Goal: Transaction & Acquisition: Purchase product/service

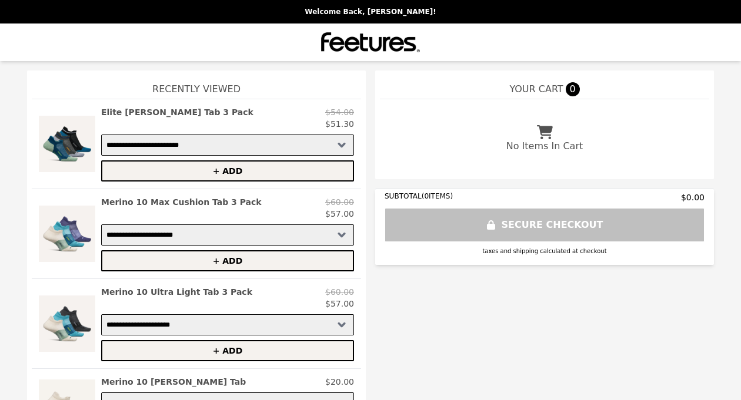
select select "**********"
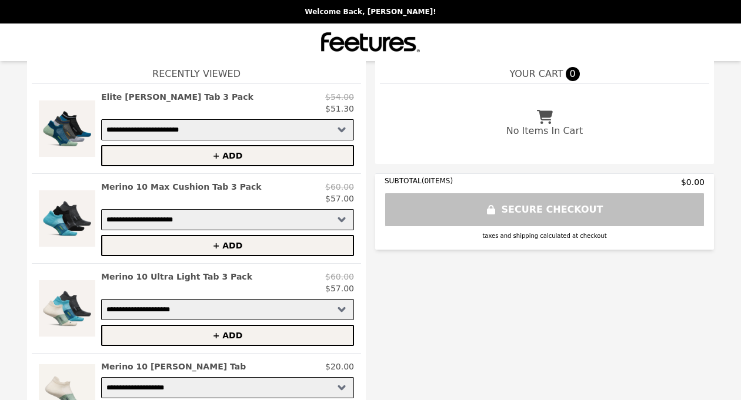
scroll to position [20, 0]
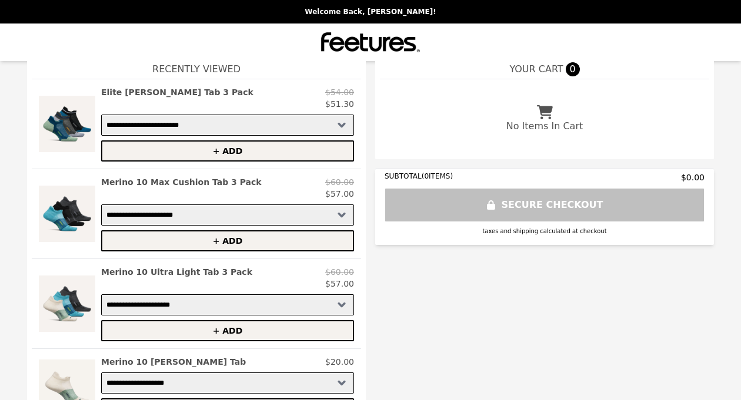
click at [75, 213] on img at bounding box center [67, 213] width 56 height 75
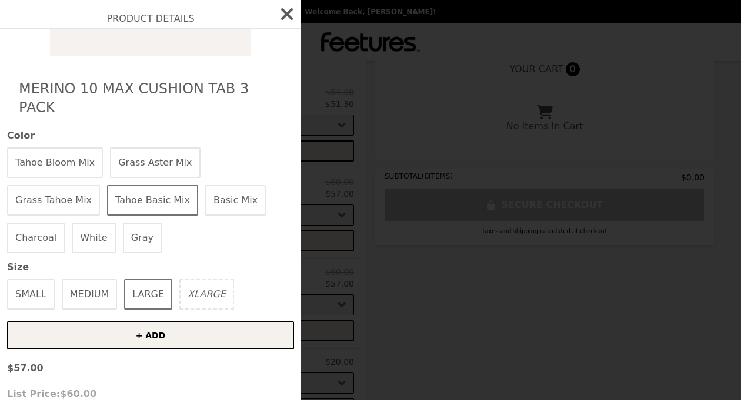
scroll to position [186, 0]
click at [192, 285] on button "XLARGE" at bounding box center [206, 294] width 55 height 31
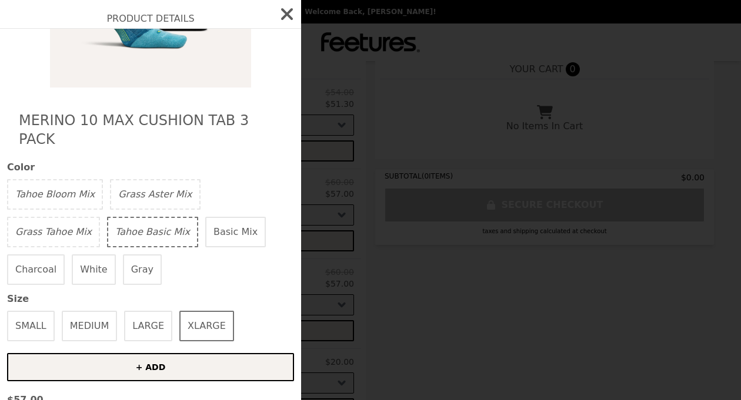
scroll to position [155, 0]
click at [205, 216] on button "Basic Mix" at bounding box center [235, 231] width 61 height 31
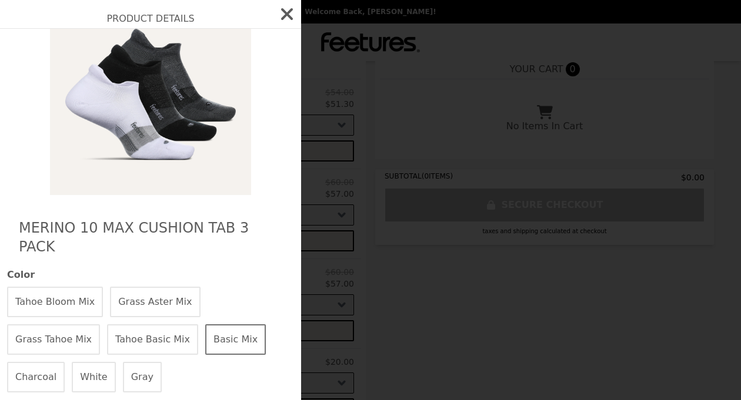
scroll to position [76, 0]
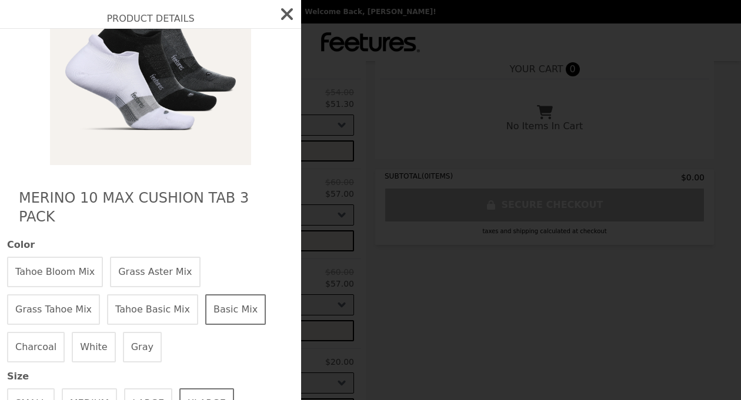
click at [129, 257] on button "Grass Aster Mix" at bounding box center [155, 272] width 90 height 31
click at [100, 295] on button "Grass Tahoe Mix" at bounding box center [53, 310] width 93 height 31
click at [107, 295] on button "Tahoe Basic Mix" at bounding box center [152, 310] width 91 height 31
click at [205, 298] on button "Basic Mix" at bounding box center [235, 310] width 61 height 31
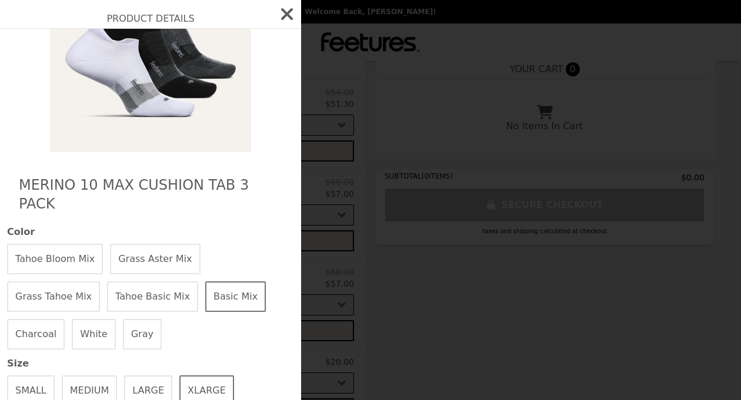
scroll to position [92, 0]
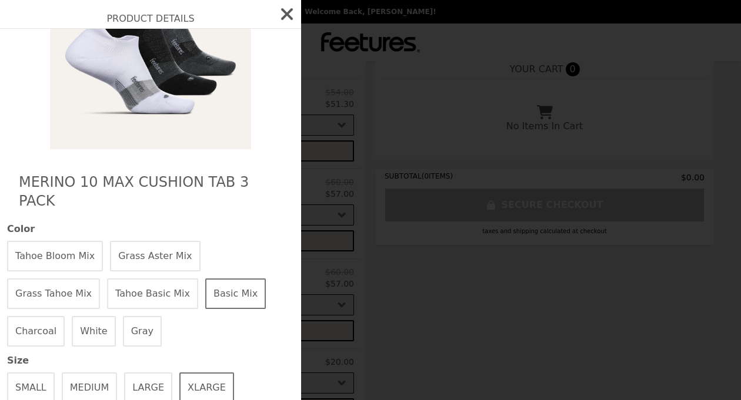
click at [123, 318] on button "Gray" at bounding box center [142, 331] width 39 height 31
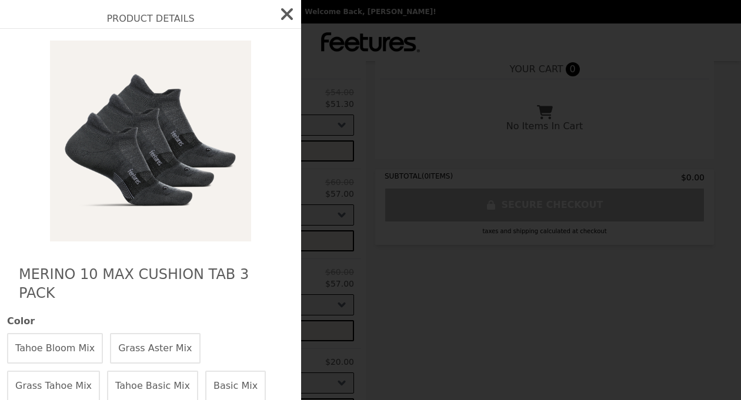
scroll to position [0, 0]
click at [286, 12] on icon "button" at bounding box center [287, 14] width 12 height 12
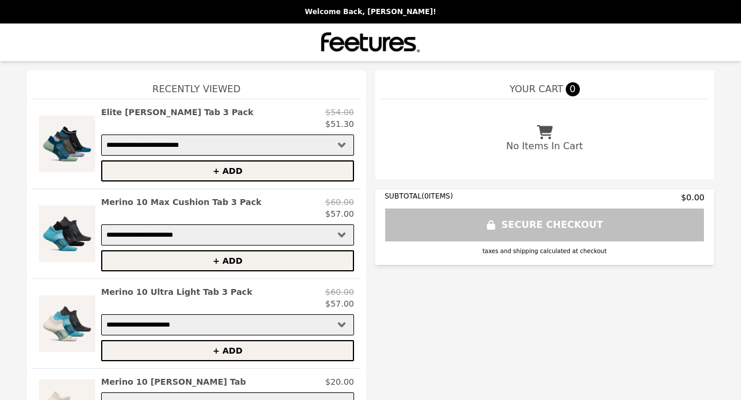
select select "**********"
click at [73, 150] on img at bounding box center [67, 143] width 56 height 75
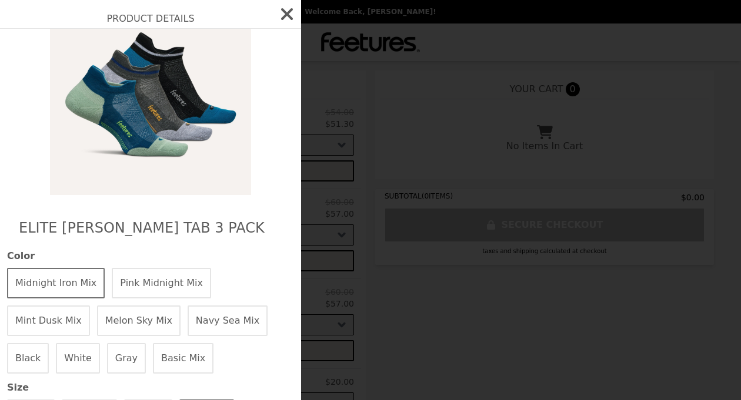
scroll to position [49, 0]
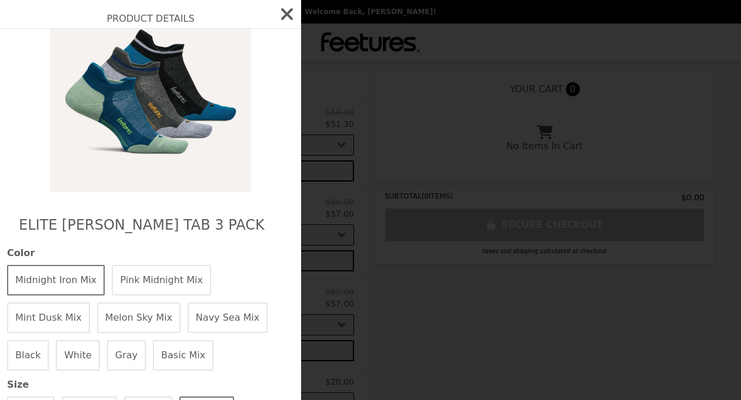
click at [90, 303] on button "Mint Dusk Mix" at bounding box center [48, 318] width 83 height 31
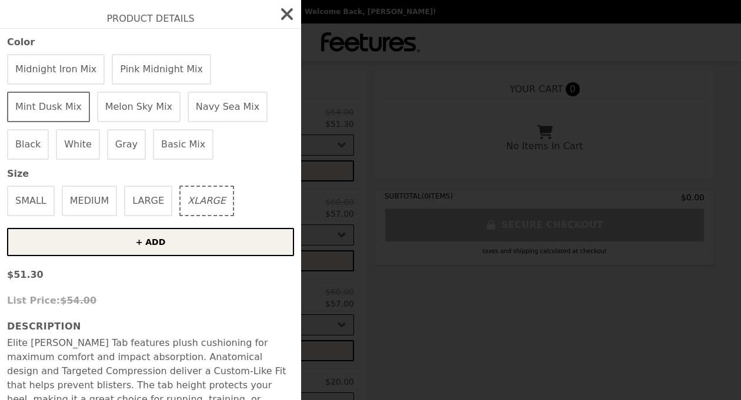
scroll to position [251, 0]
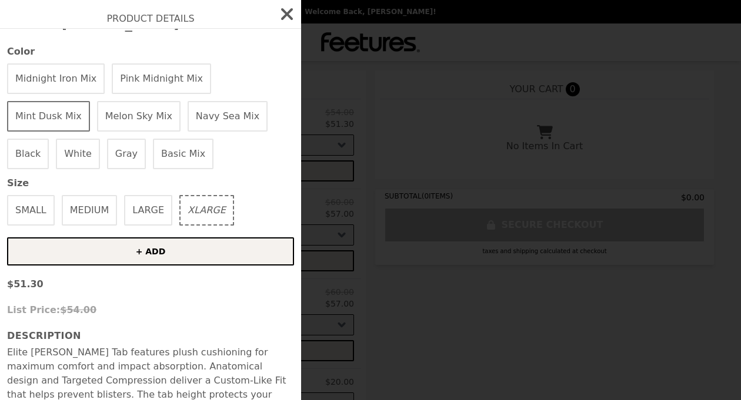
click at [141, 215] on button "LARGE" at bounding box center [148, 210] width 48 height 31
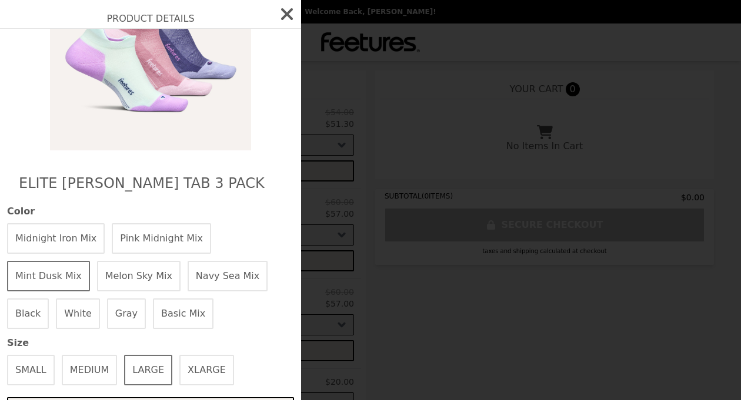
scroll to position [95, 0]
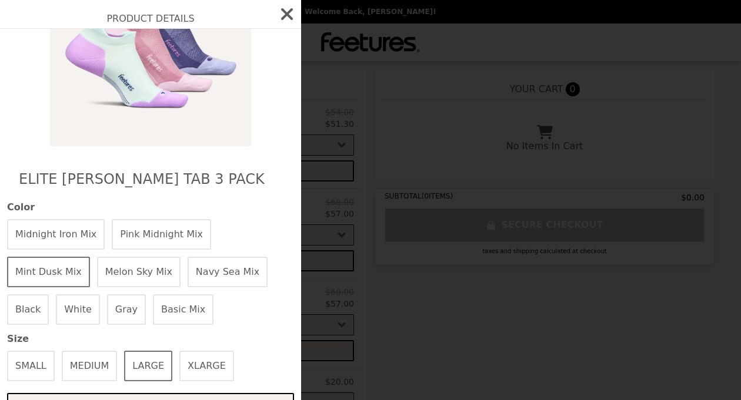
click at [188, 276] on button "Navy Sea Mix" at bounding box center [228, 272] width 80 height 31
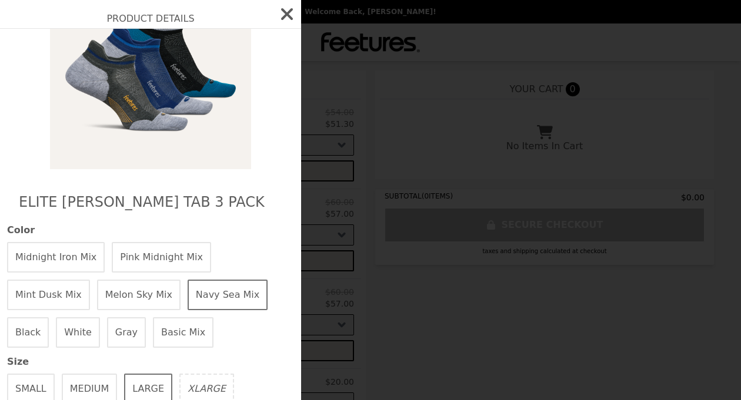
scroll to position [72, 0]
click at [195, 382] on button "XLARGE" at bounding box center [206, 390] width 55 height 31
click at [71, 251] on button "Midnight Iron Mix" at bounding box center [56, 258] width 98 height 31
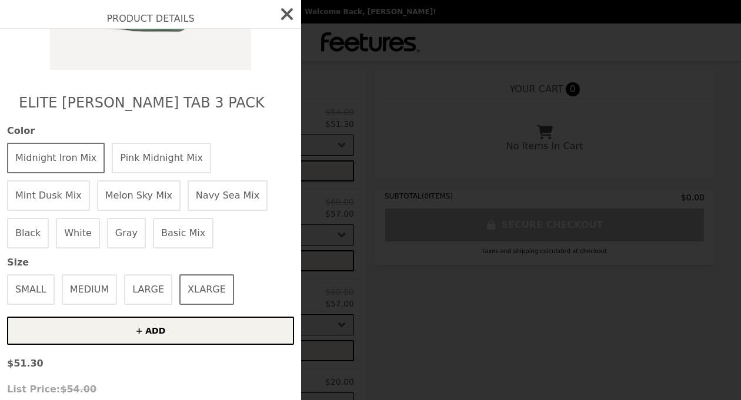
scroll to position [173, 0]
click at [153, 233] on button "Basic Mix" at bounding box center [183, 232] width 61 height 31
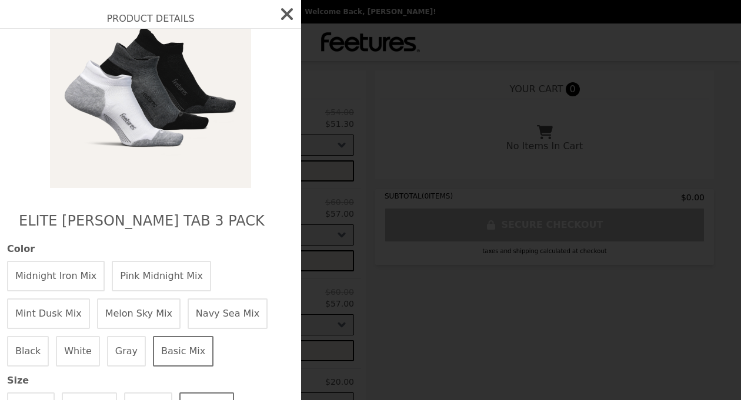
scroll to position [54, 0]
click at [67, 267] on button "Midnight Iron Mix" at bounding box center [56, 275] width 98 height 31
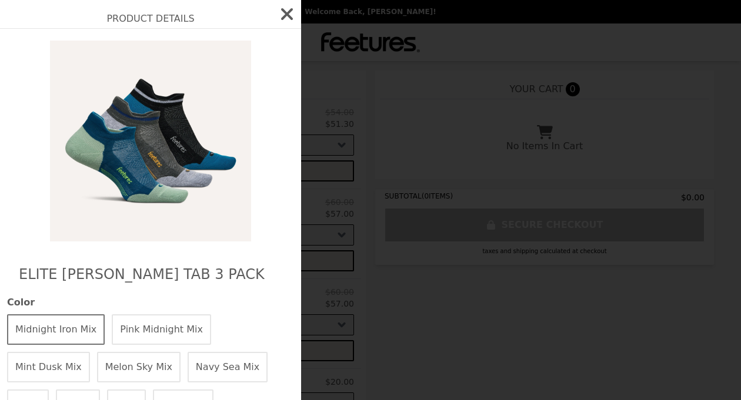
scroll to position [0, 0]
click at [289, 15] on icon "button" at bounding box center [287, 14] width 12 height 12
